Goal: Task Accomplishment & Management: Manage account settings

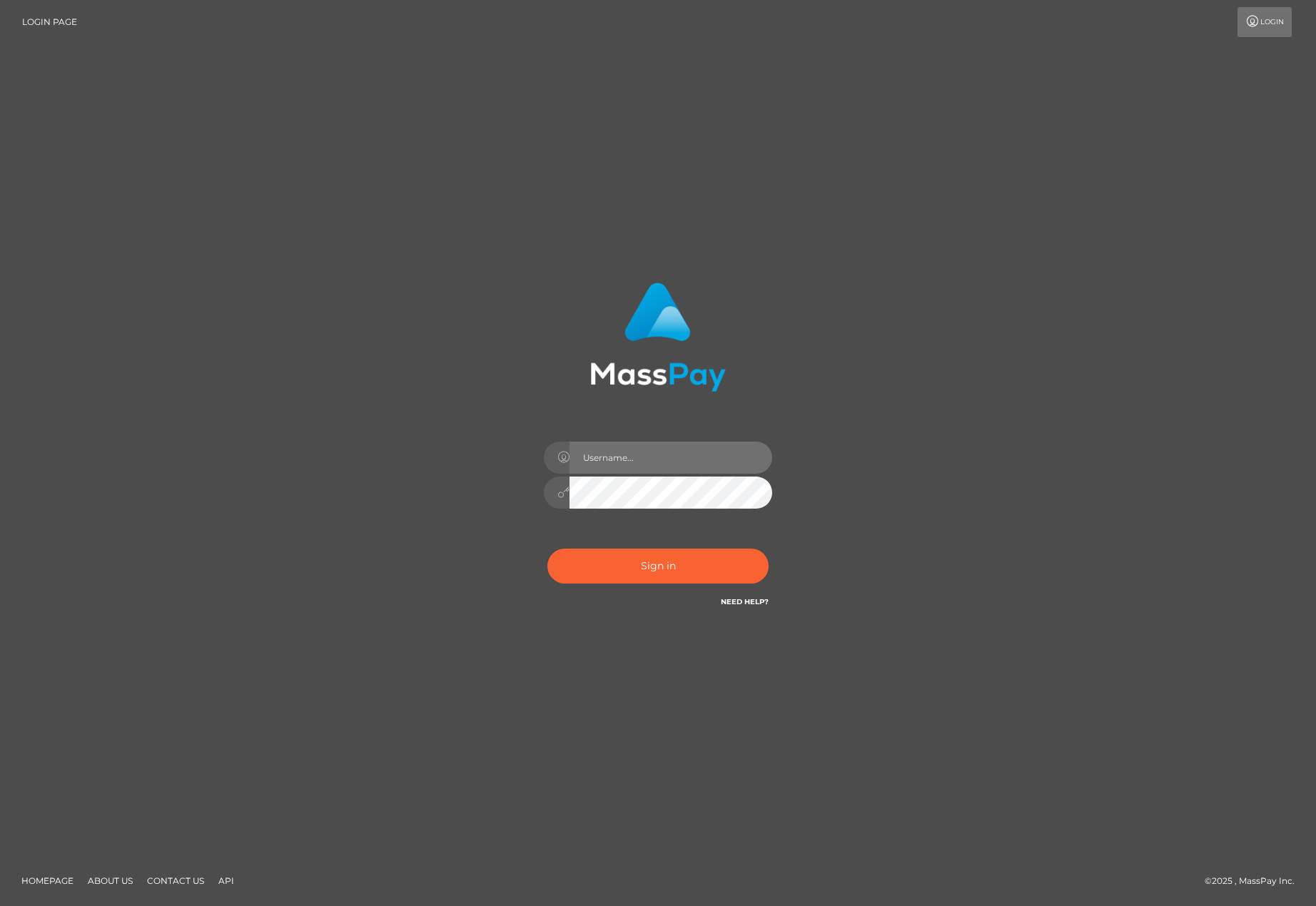
click at [614, 457] on input "text" at bounding box center [671, 458] width 202 height 32
type input "[EMAIL_ADDRESS][DOMAIN_NAME]"
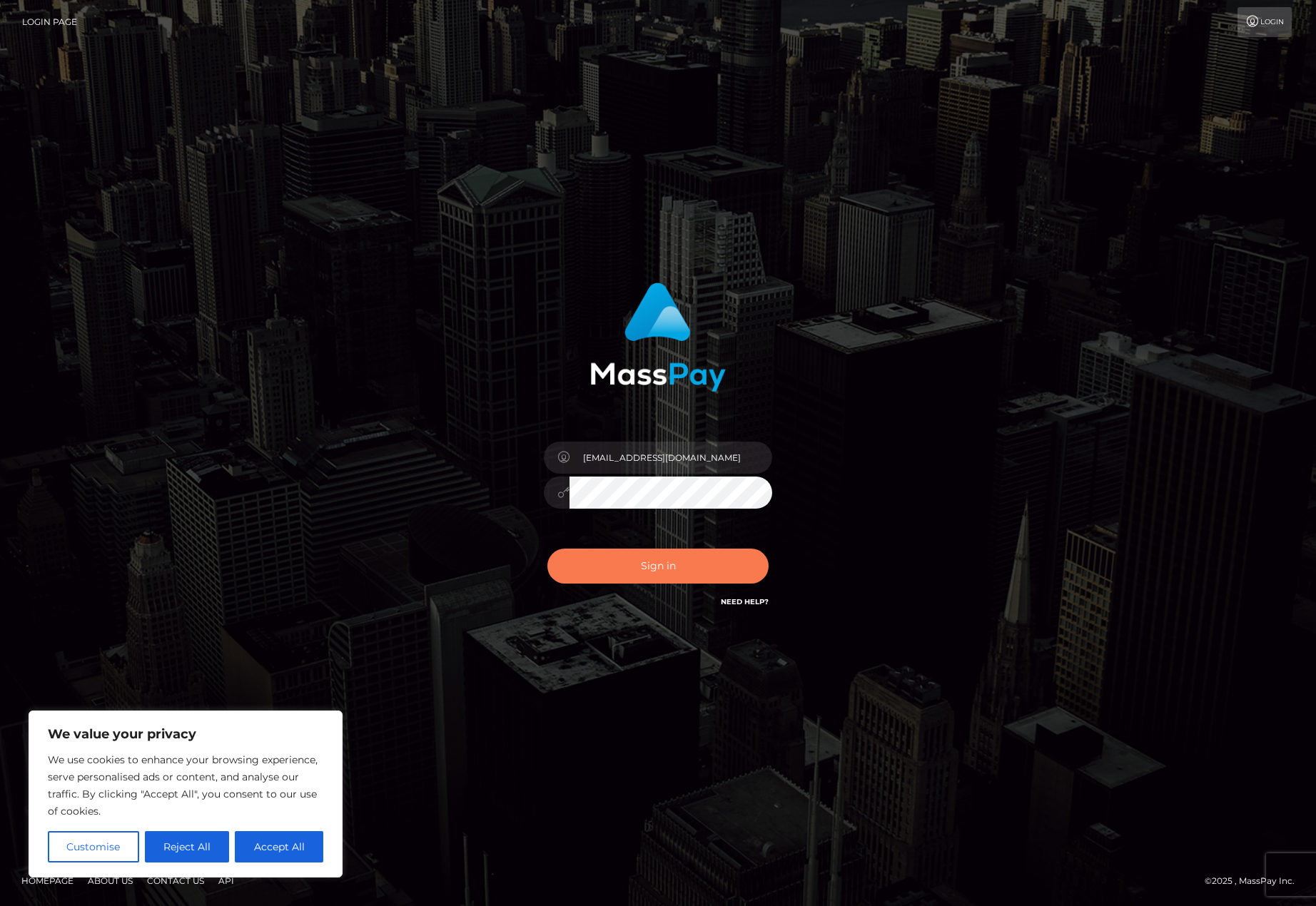
click at [639, 566] on button "Sign in" at bounding box center [658, 566] width 221 height 35
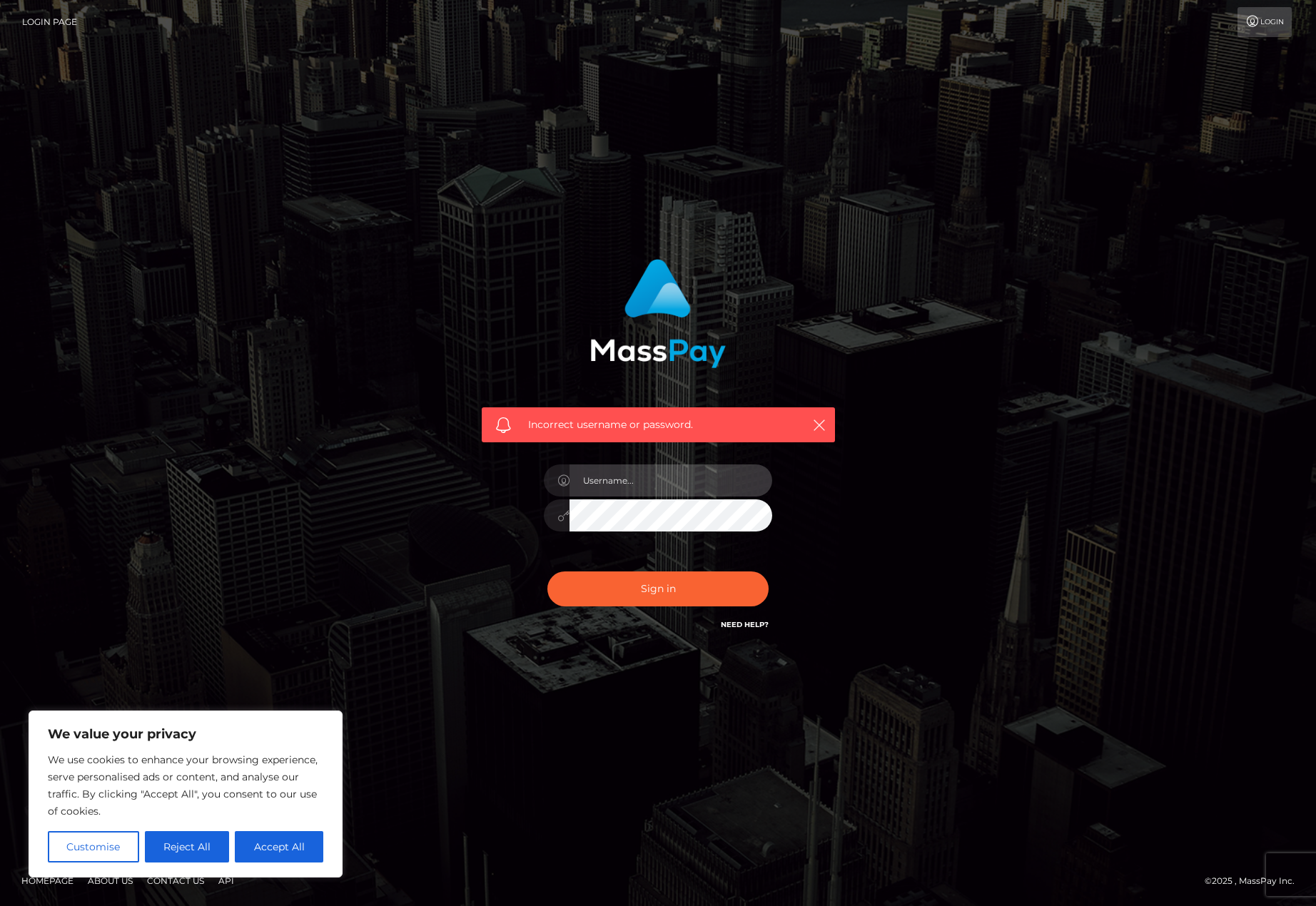
click at [592, 489] on input "text" at bounding box center [671, 481] width 202 height 32
type input "[EMAIL_ADDRESS][DOMAIN_NAME]"
click at [669, 593] on button "Sign in" at bounding box center [658, 589] width 221 height 35
click at [675, 481] on input "text" at bounding box center [671, 481] width 202 height 32
drag, startPoint x: 685, startPoint y: 484, endPoint x: 661, endPoint y: 481, distance: 24.2
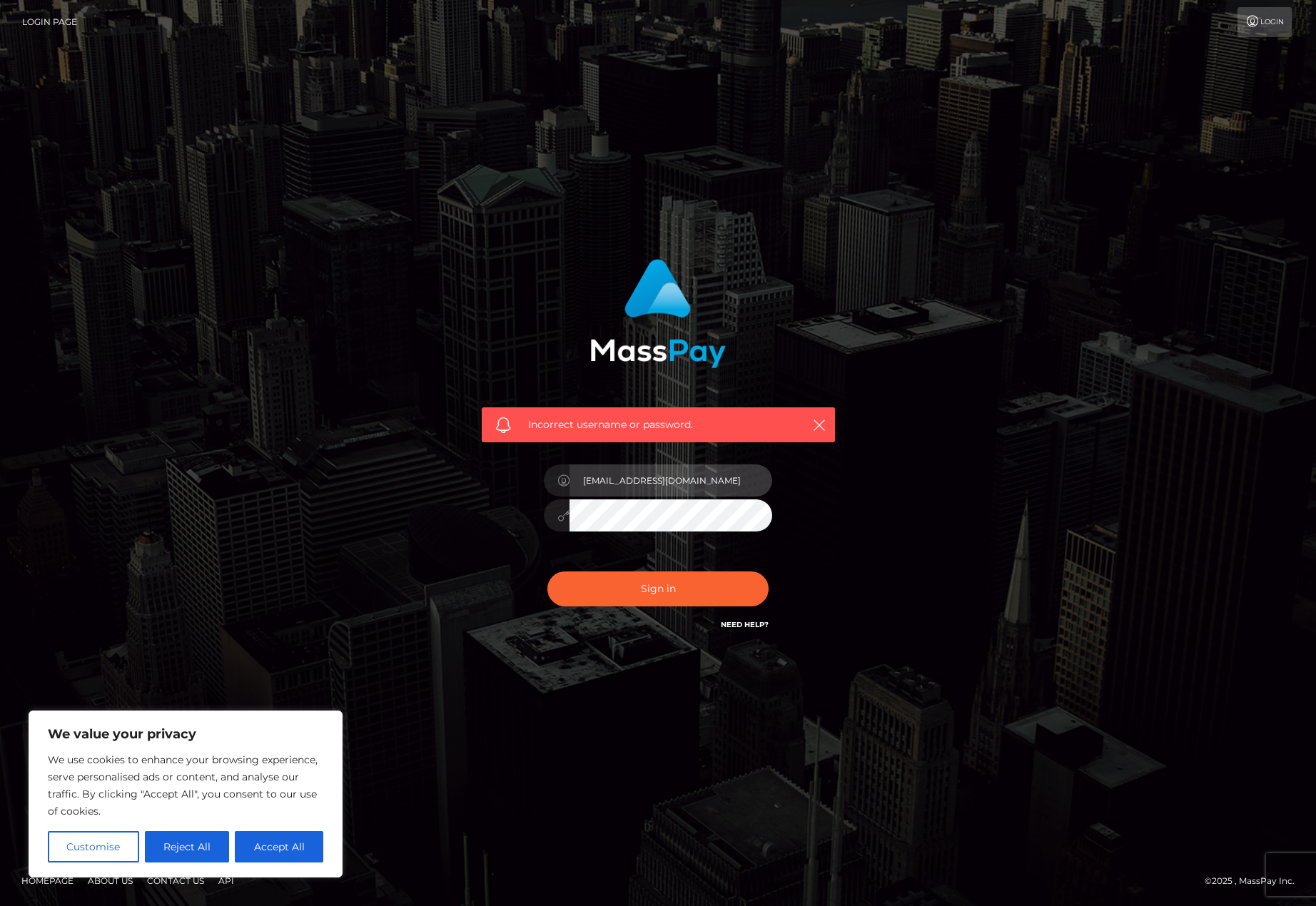
click at [661, 481] on input "kyliemonica25@hotmail.com" at bounding box center [671, 481] width 202 height 32
type input "kyliemonica25@gmail.com"
click at [723, 598] on button "Sign in" at bounding box center [658, 589] width 221 height 35
click at [629, 480] on input "text" at bounding box center [671, 481] width 202 height 32
type input "kyliemonica25@gmail.com"
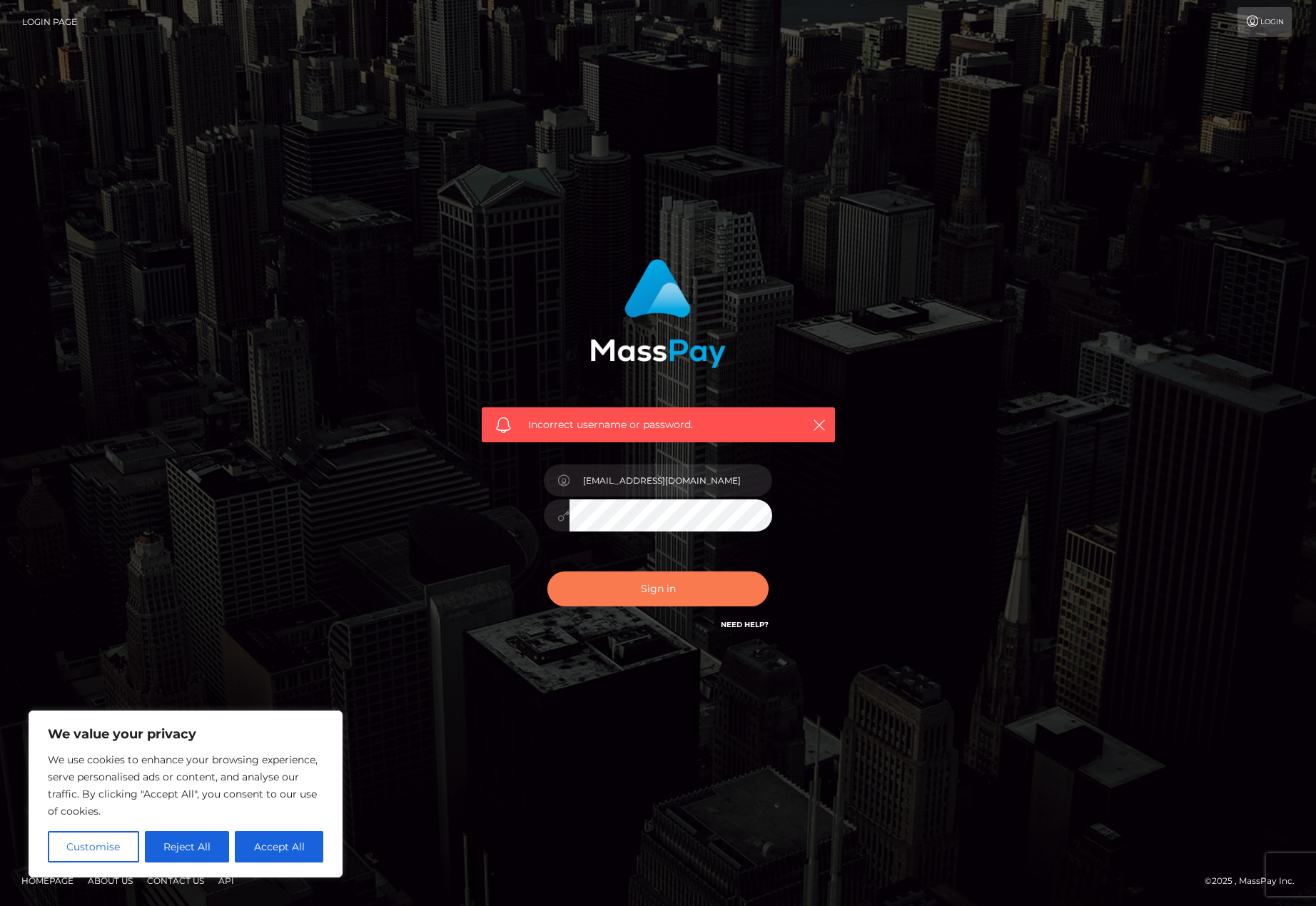
click at [683, 589] on button "Sign in" at bounding box center [658, 589] width 221 height 35
click at [747, 627] on link "Need Help?" at bounding box center [744, 624] width 48 height 9
click at [648, 467] on input "text" at bounding box center [671, 481] width 202 height 32
click at [655, 419] on span "Incorrect username or password." at bounding box center [658, 425] width 261 height 15
click at [1260, 25] on link "Login" at bounding box center [1264, 22] width 54 height 30
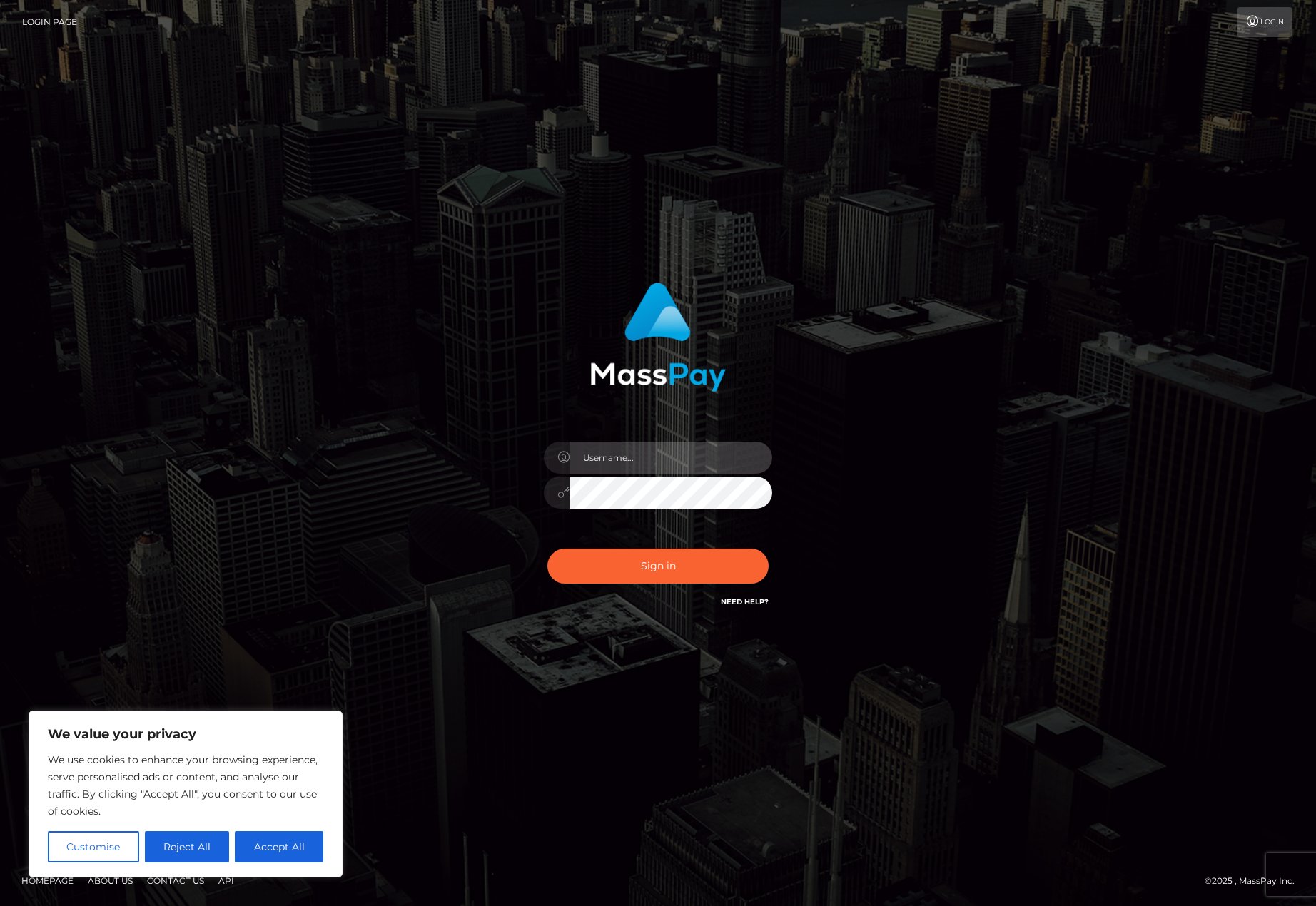
click at [645, 459] on input "text" at bounding box center [671, 458] width 202 height 32
type input "kyliemonica25@gmail.com"
click at [669, 567] on button "Sign in" at bounding box center [658, 566] width 221 height 35
